Goal: Check status: Check status

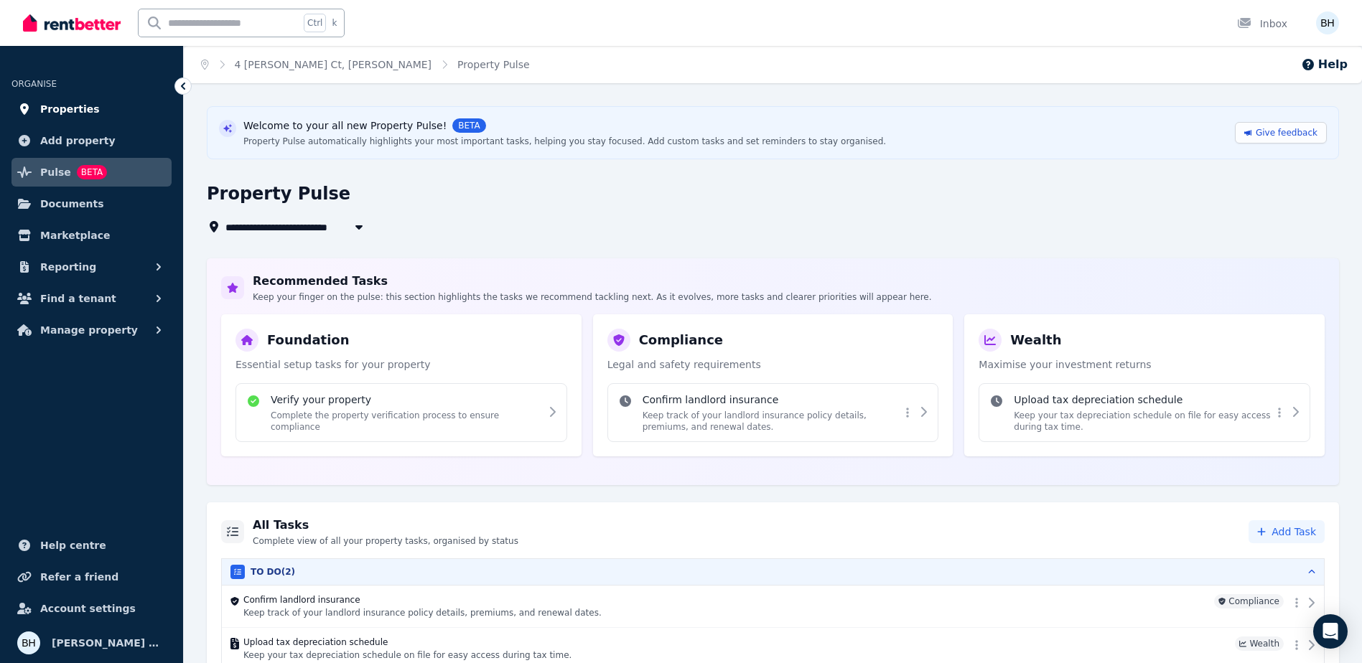
click at [65, 106] on span "Properties" at bounding box center [70, 109] width 60 height 17
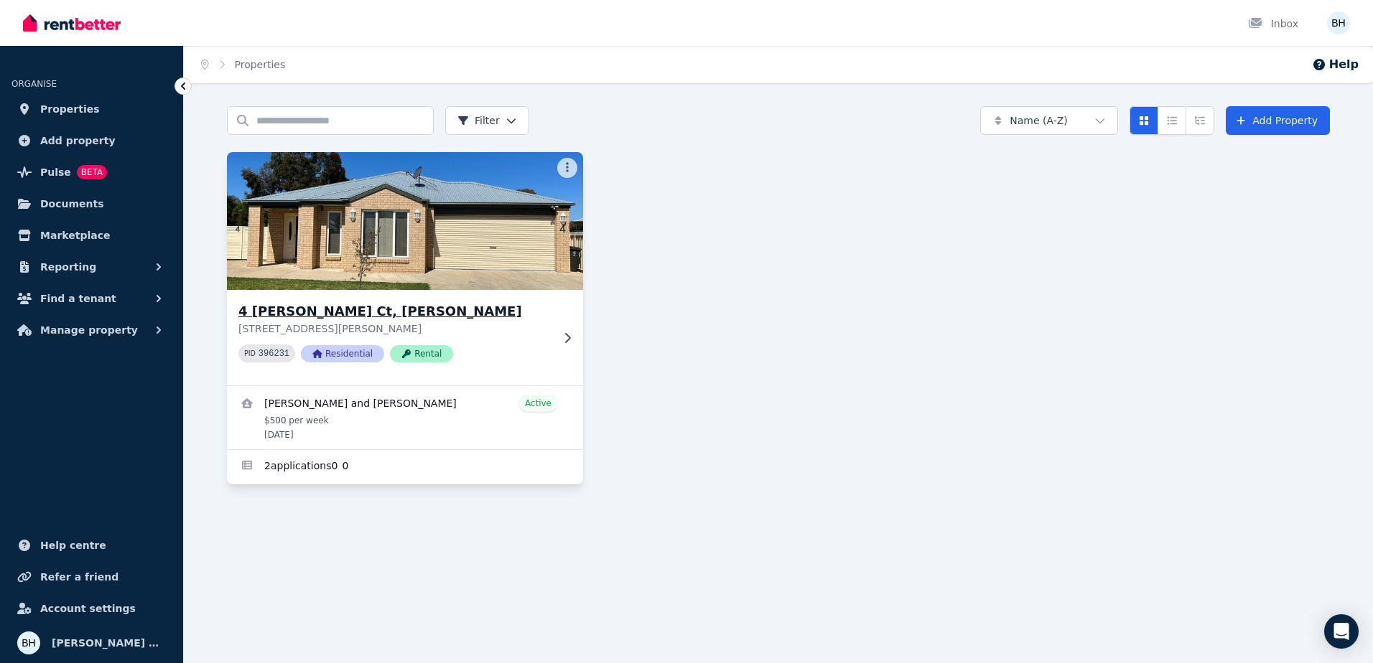
click at [376, 261] on img at bounding box center [405, 221] width 374 height 145
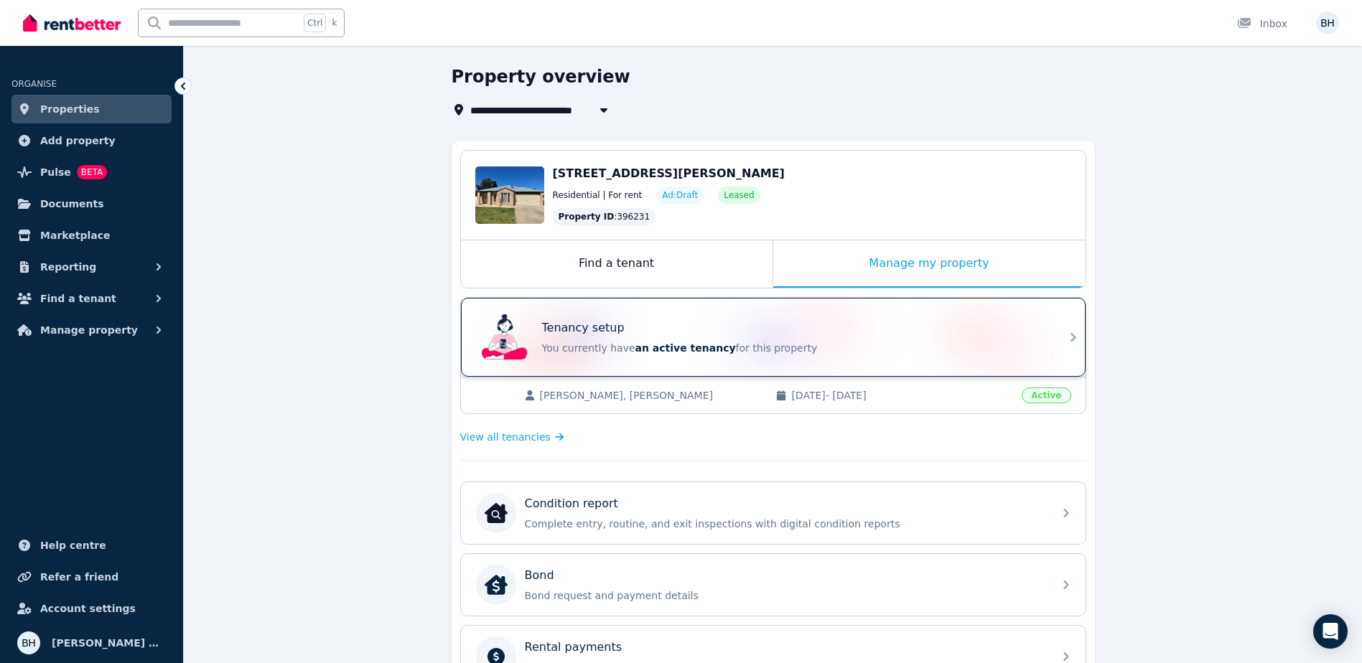
scroll to position [72, 0]
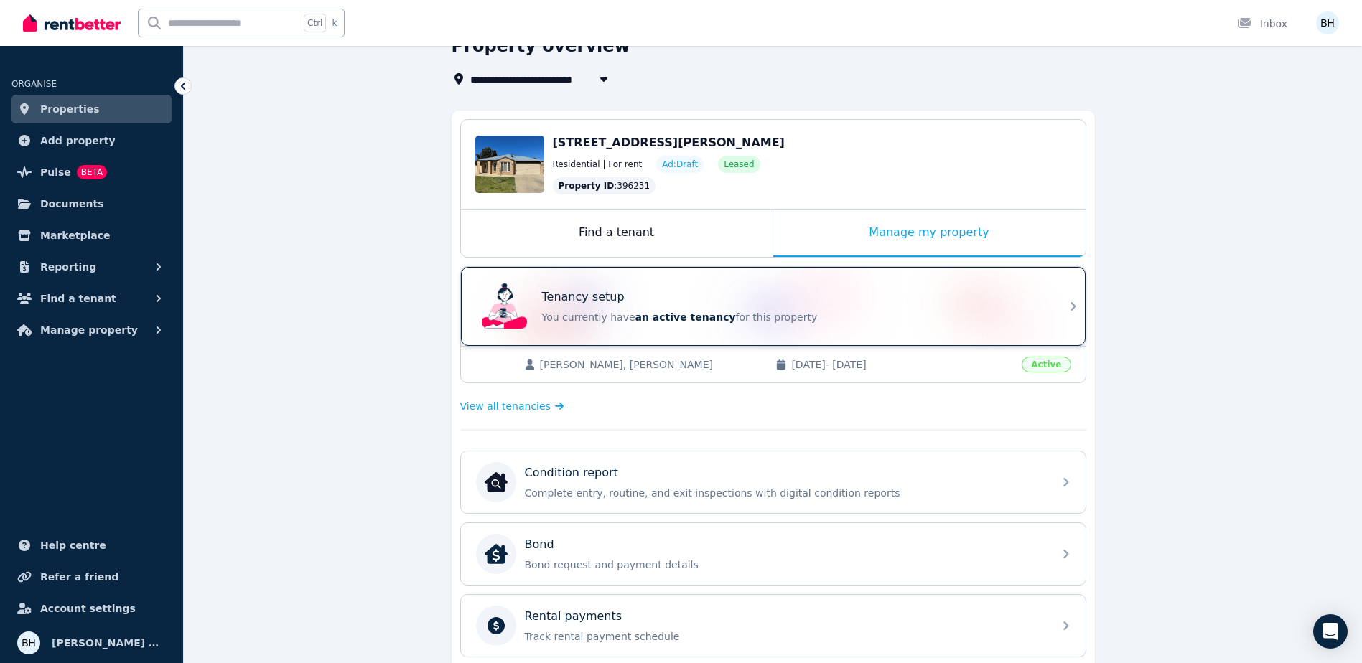
click at [811, 310] on p "You currently have an active tenancy for this property" at bounding box center [793, 317] width 503 height 14
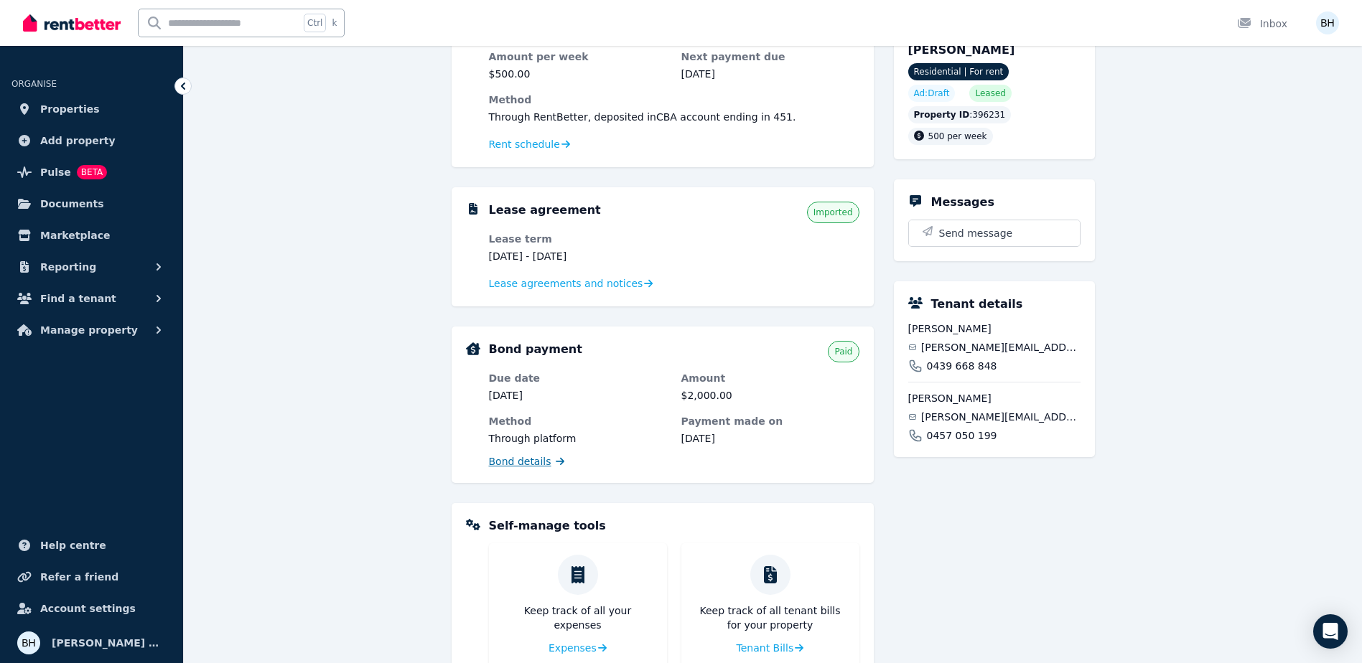
scroll to position [144, 0]
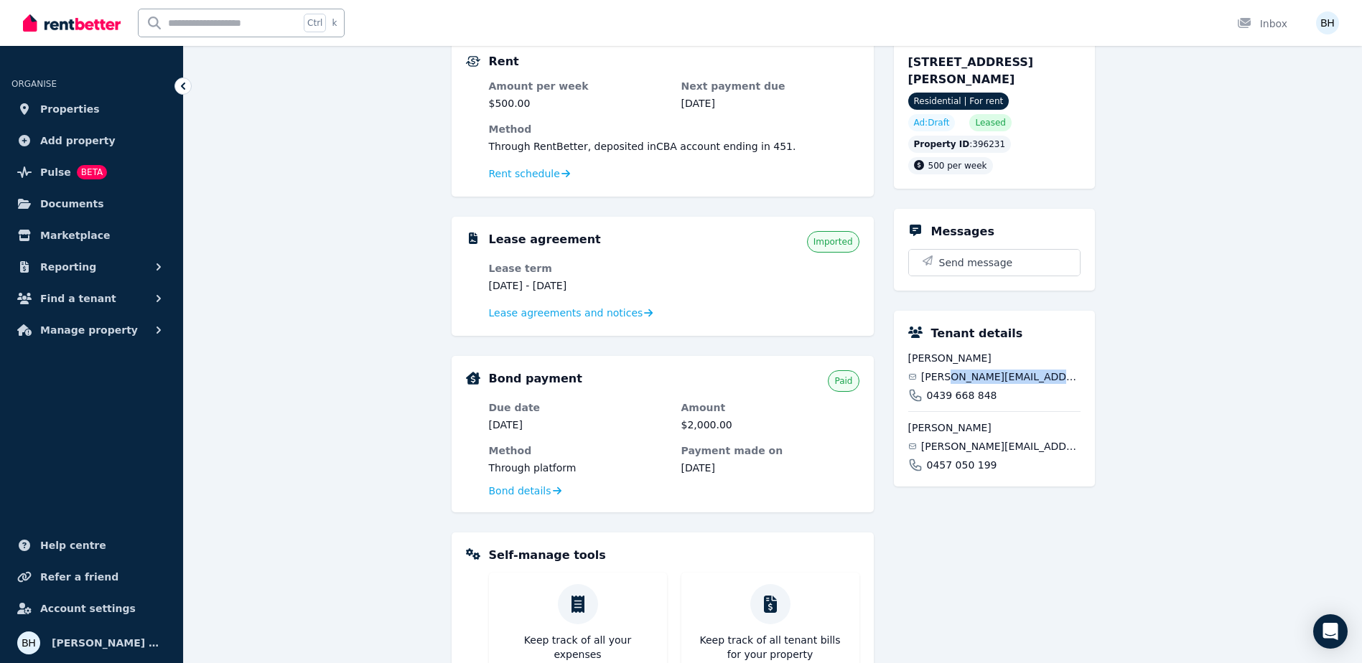
drag, startPoint x: 1067, startPoint y: 378, endPoint x: 957, endPoint y: 377, distance: 109.9
click at [957, 377] on div "[PERSON_NAME][EMAIL_ADDRESS][DOMAIN_NAME]" at bounding box center [994, 377] width 172 height 14
drag, startPoint x: 957, startPoint y: 377, endPoint x: 965, endPoint y: 375, distance: 8.2
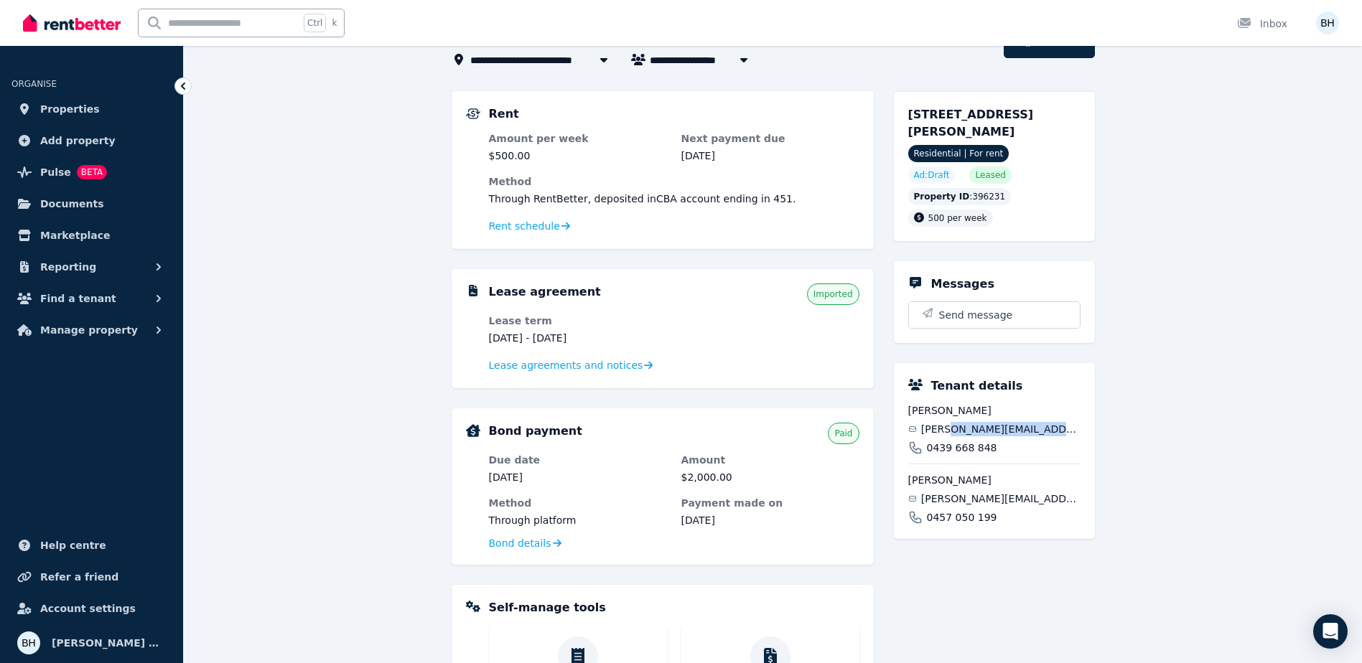
scroll to position [72, 0]
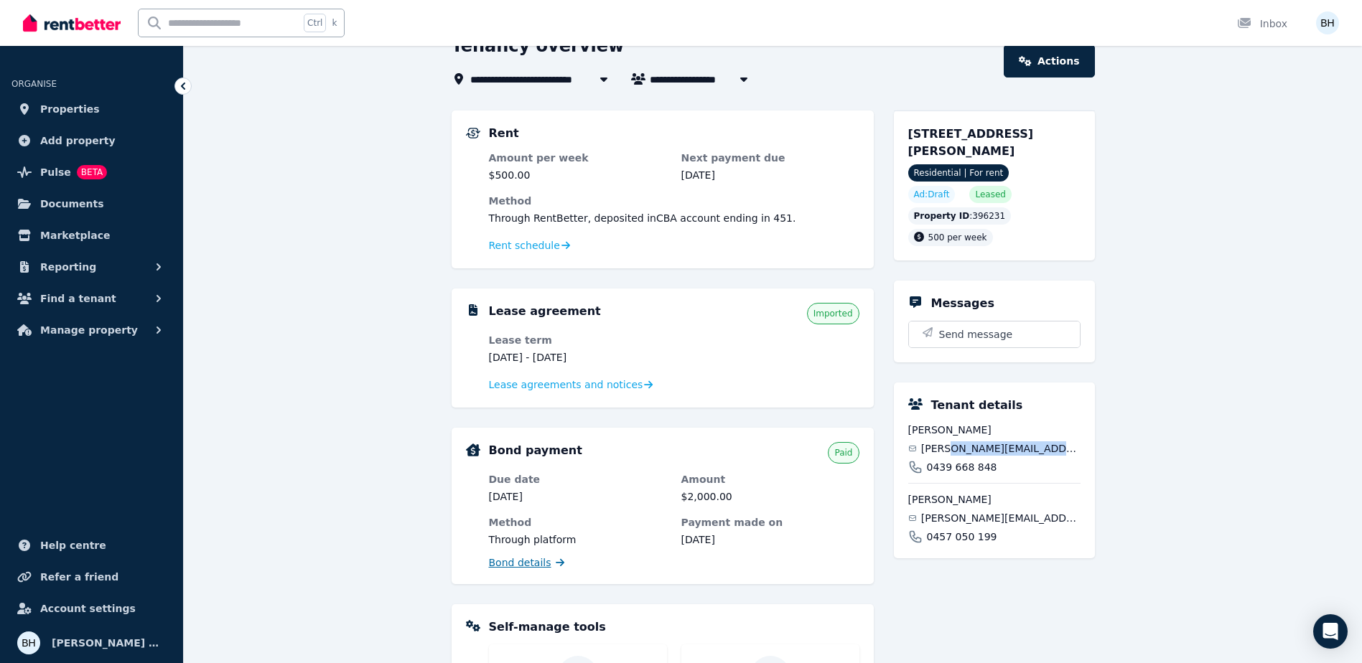
click at [530, 561] on span "Bond details" at bounding box center [520, 563] width 62 height 14
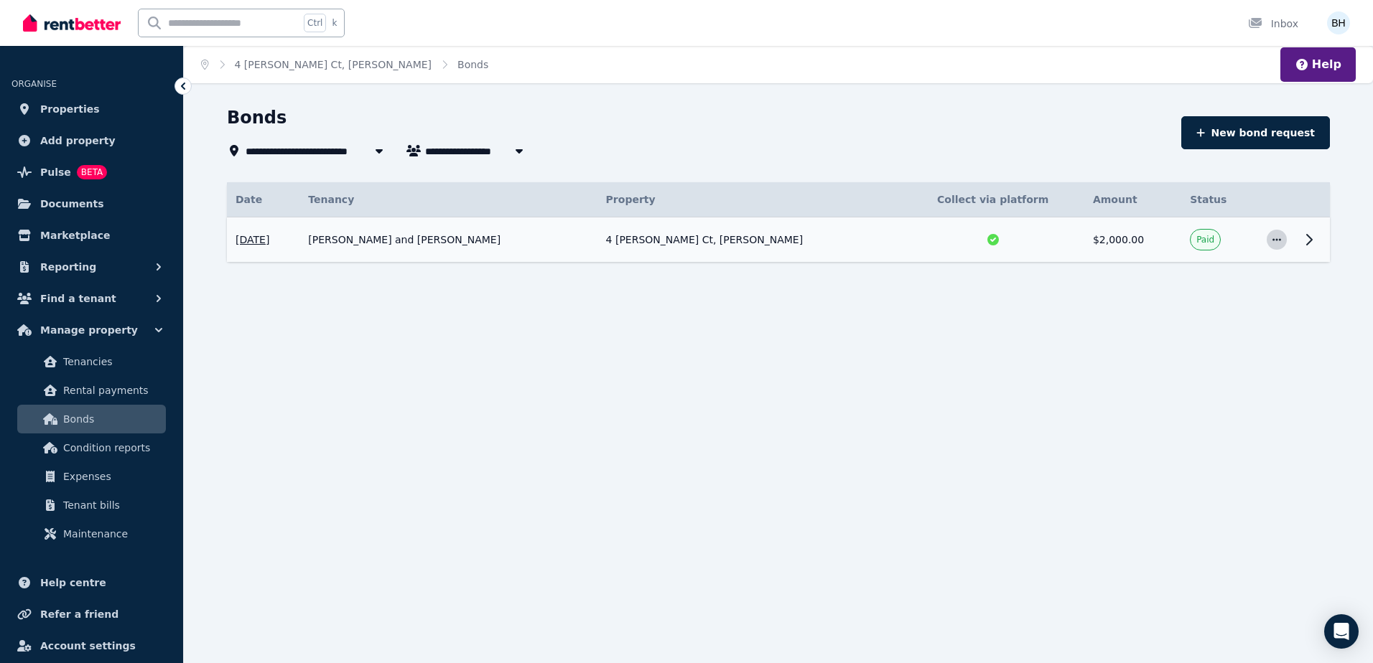
click at [1283, 242] on span "button" at bounding box center [1276, 240] width 20 height 20
click at [1223, 291] on button "View details" at bounding box center [1218, 278] width 138 height 29
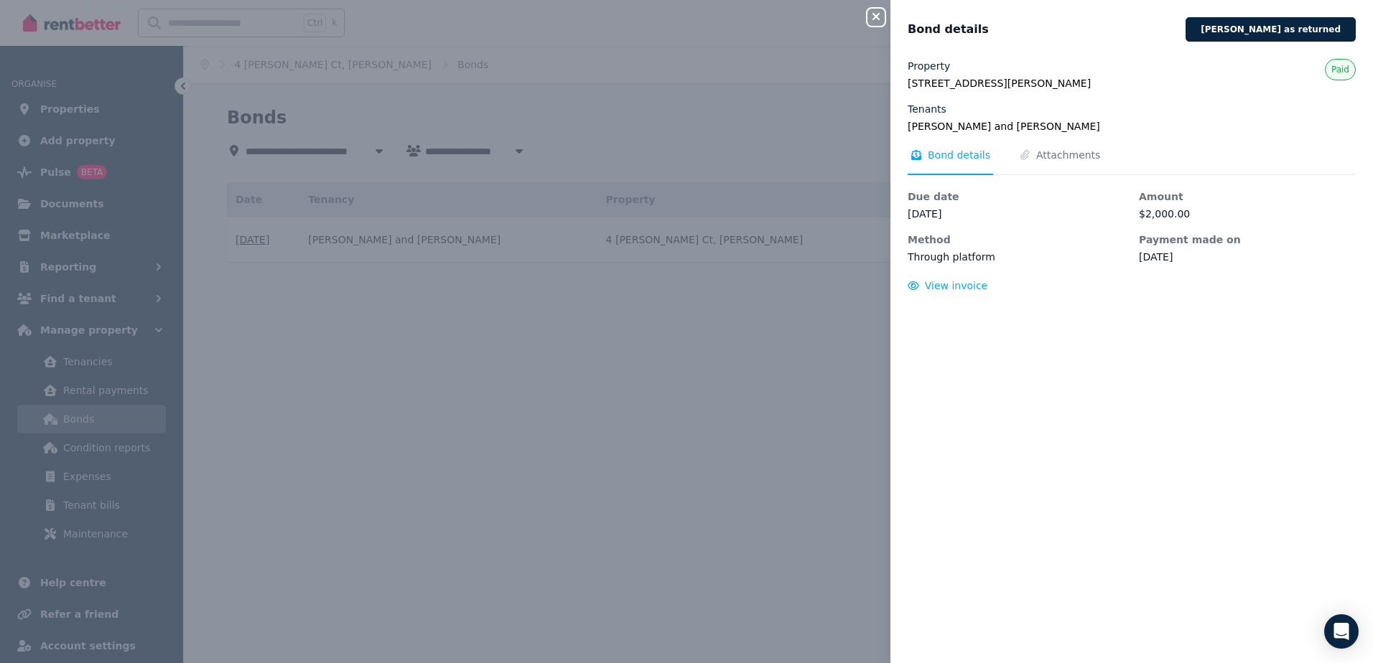
click at [821, 314] on div "Close panel Bond details [PERSON_NAME] as returned Property [STREET_ADDRESS][PE…" at bounding box center [686, 331] width 1373 height 663
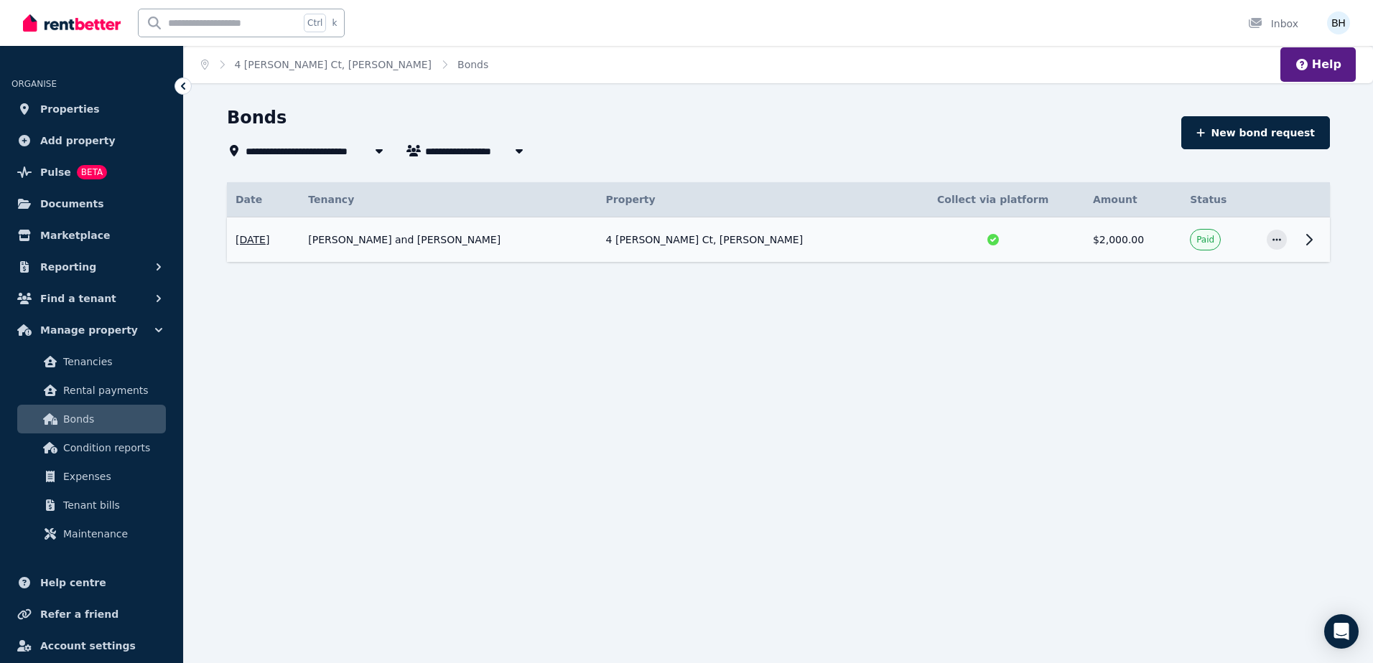
click at [1307, 242] on icon at bounding box center [1308, 239] width 17 height 17
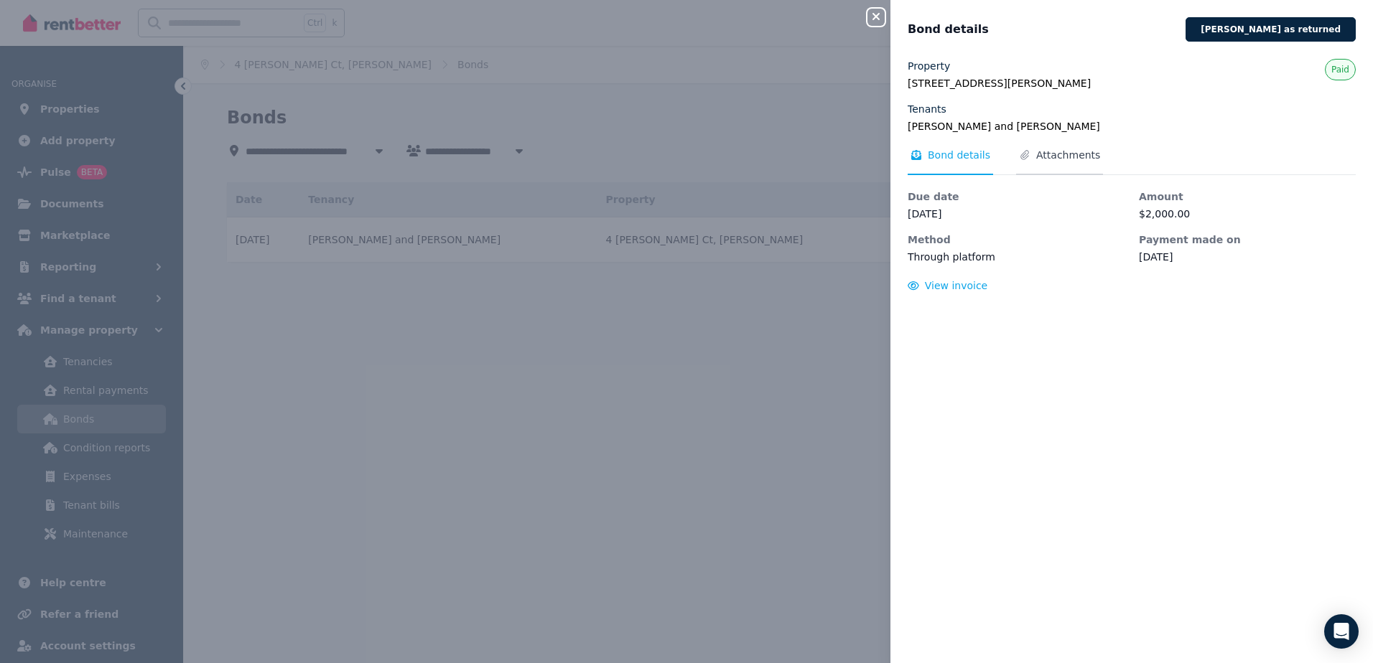
click at [1055, 157] on span "Attachments" at bounding box center [1068, 155] width 64 height 14
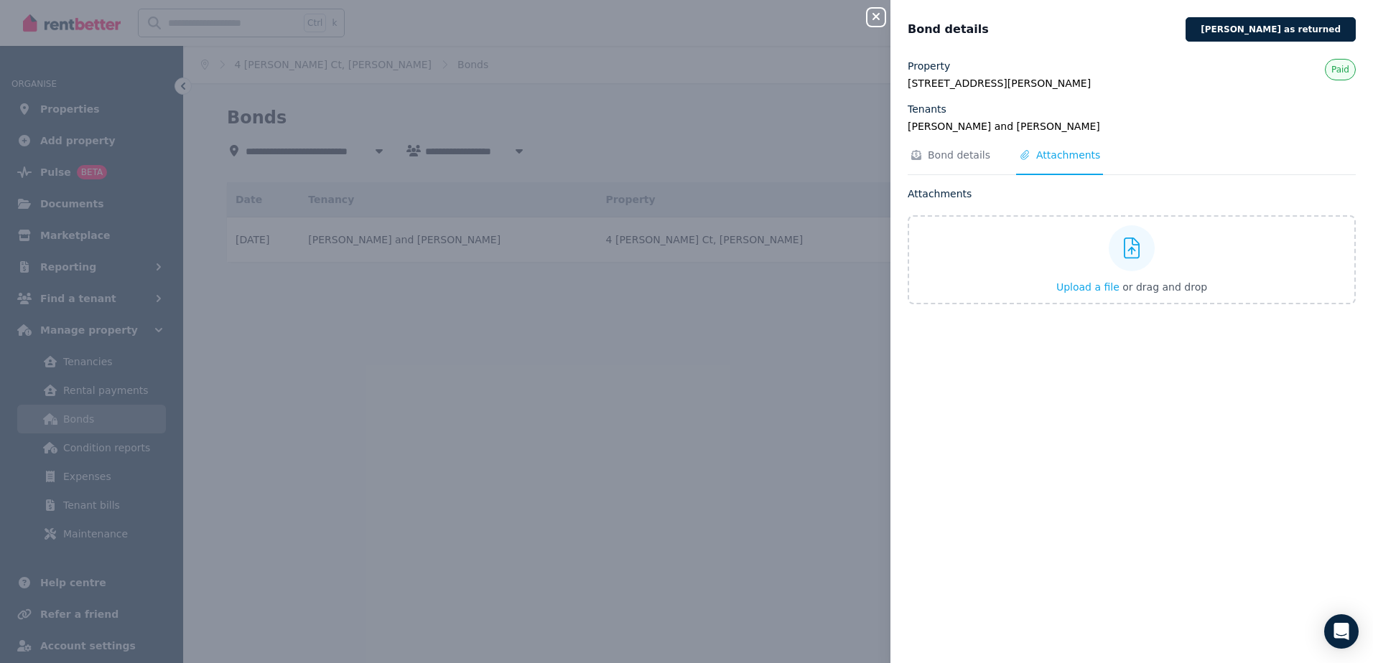
click at [839, 305] on div "Close panel Bond details [PERSON_NAME] as returned Property [STREET_ADDRESS][PE…" at bounding box center [686, 331] width 1373 height 663
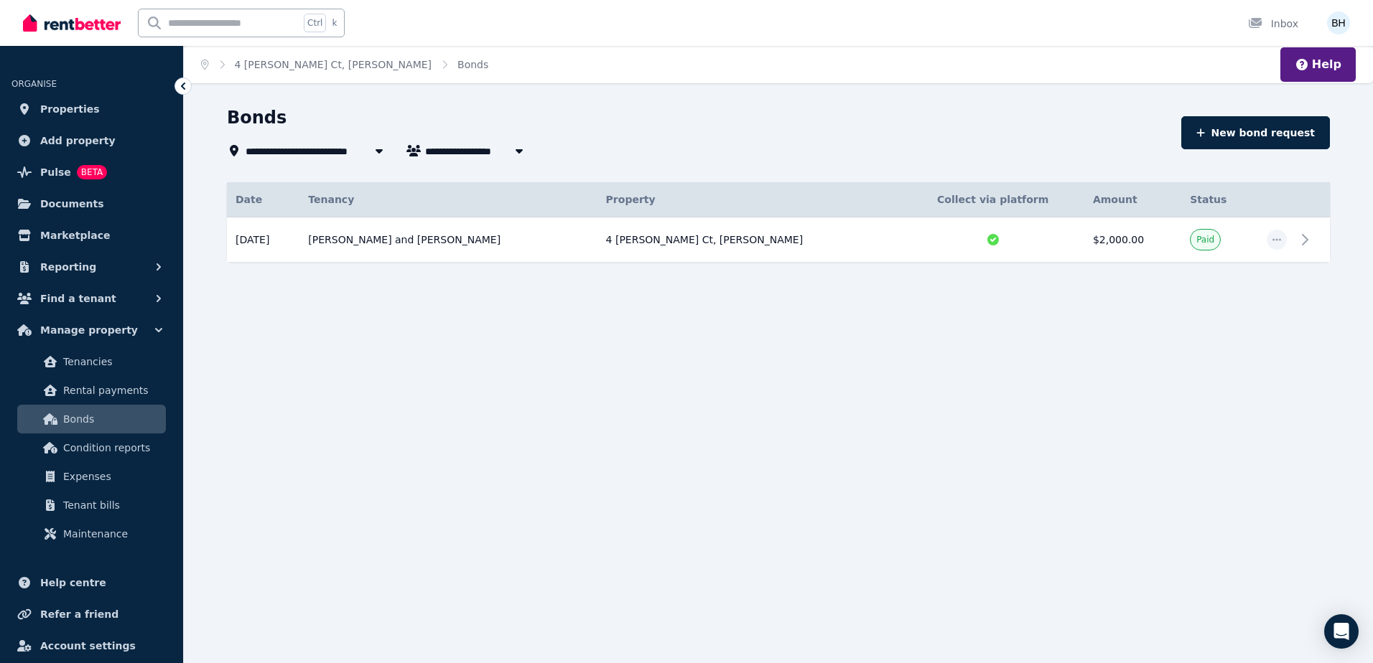
drag, startPoint x: 715, startPoint y: 363, endPoint x: 617, endPoint y: 364, distance: 97.7
click at [617, 364] on div "**********" at bounding box center [686, 331] width 1373 height 663
drag, startPoint x: 826, startPoint y: 367, endPoint x: 686, endPoint y: 370, distance: 139.3
drag, startPoint x: 686, startPoint y: 370, endPoint x: 553, endPoint y: 376, distance: 133.7
drag, startPoint x: 553, startPoint y: 376, endPoint x: 446, endPoint y: 383, distance: 107.2
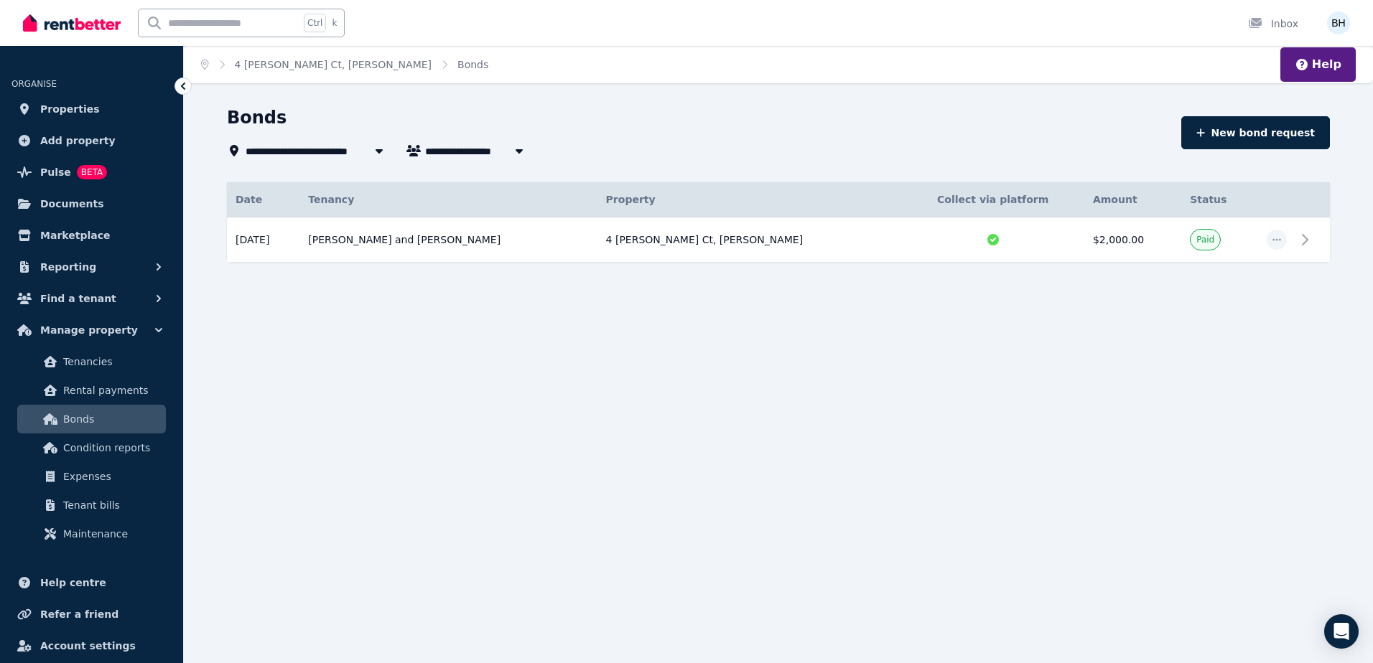
click at [447, 383] on div "**********" at bounding box center [686, 331] width 1373 height 663
drag, startPoint x: 635, startPoint y: 396, endPoint x: 588, endPoint y: 397, distance: 47.4
drag, startPoint x: 588, startPoint y: 397, endPoint x: 546, endPoint y: 396, distance: 41.7
click at [546, 396] on div "**********" at bounding box center [686, 331] width 1373 height 663
drag, startPoint x: 704, startPoint y: 393, endPoint x: 694, endPoint y: 393, distance: 9.4
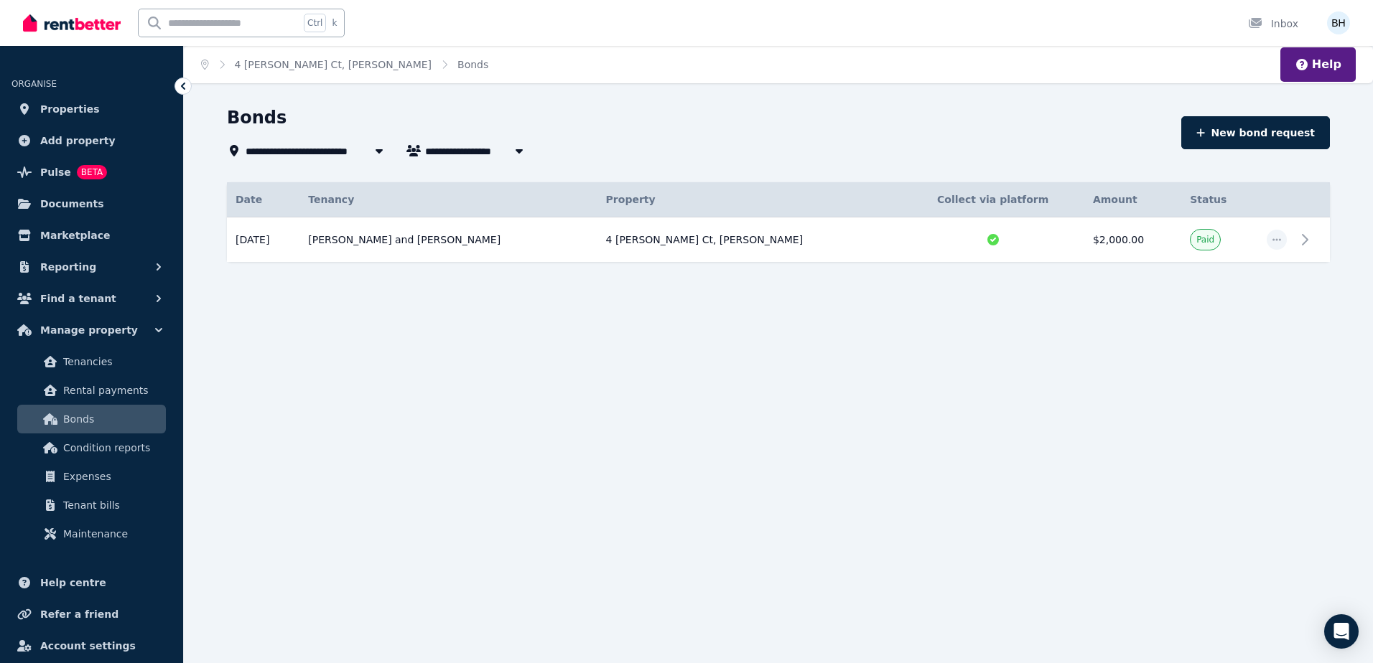
drag, startPoint x: 694, startPoint y: 393, endPoint x: 653, endPoint y: 381, distance: 42.9
click at [643, 386] on div "**********" at bounding box center [686, 331] width 1373 height 663
